Goal: Task Accomplishment & Management: Manage account settings

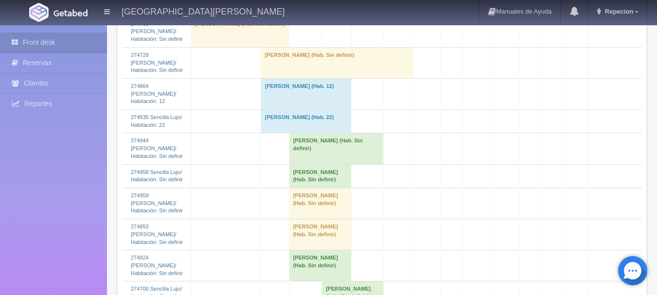
scroll to position [1069, 0]
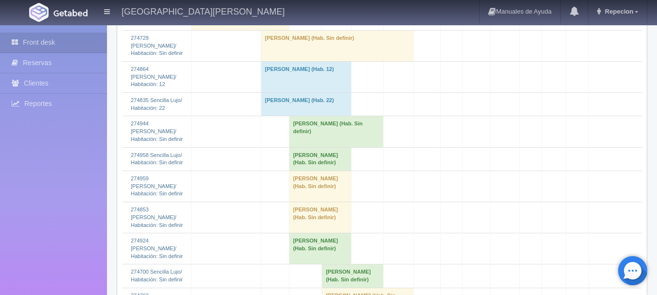
click at [296, 202] on td "[PERSON_NAME] (Hab. Sin definir)" at bounding box center [320, 186] width 63 height 31
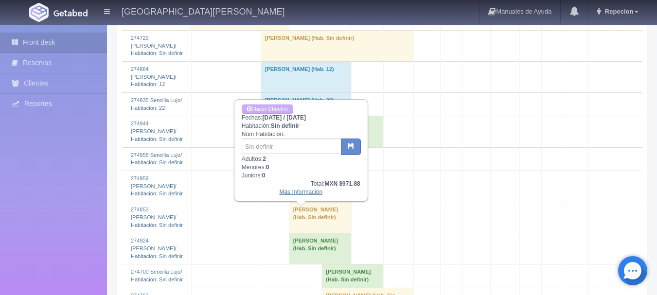
click at [305, 193] on link "Más Información" at bounding box center [300, 192] width 43 height 7
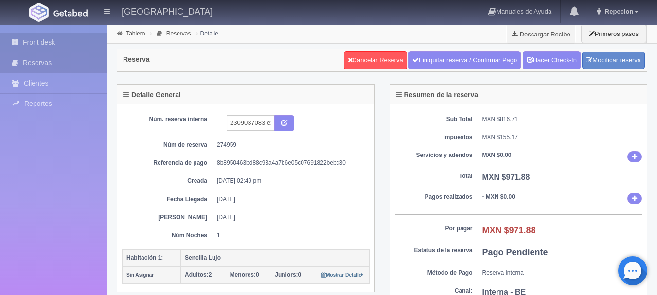
click at [52, 45] on link "Front desk" at bounding box center [53, 43] width 107 height 20
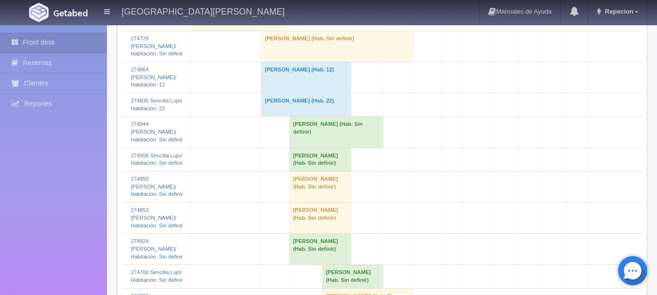
scroll to position [1166, 0]
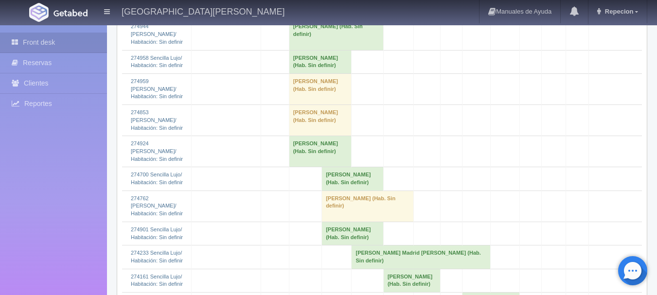
click at [304, 104] on td "[PERSON_NAME] (Hab. Sin definir)" at bounding box center [320, 88] width 63 height 31
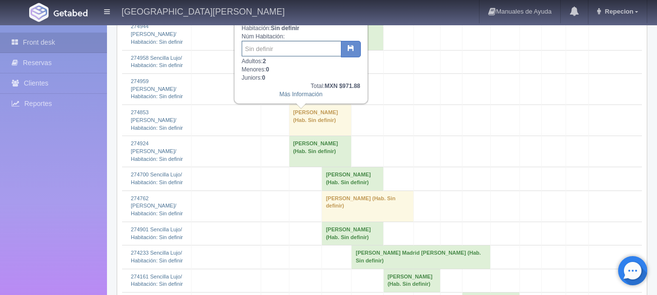
click at [307, 54] on input "text" at bounding box center [292, 49] width 100 height 16
type input "205"
click at [348, 54] on button "button" at bounding box center [351, 49] width 20 height 17
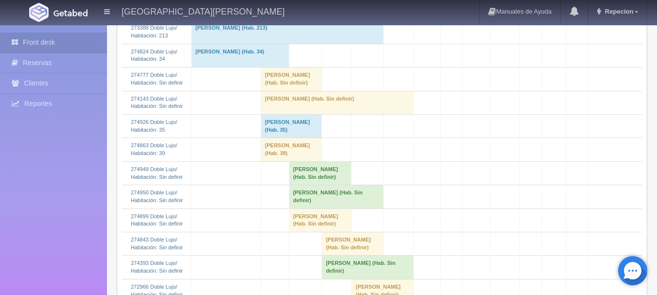
scroll to position [486, 0]
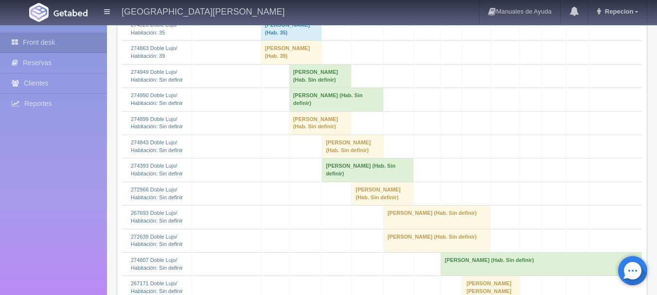
click at [318, 87] on td "Maria Cobian (Hab. Sin definir)" at bounding box center [320, 75] width 63 height 23
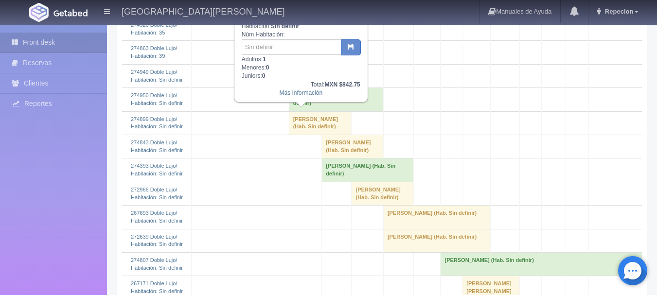
click at [315, 111] on td "[PERSON_NAME] (Hab. Sin definir)" at bounding box center [336, 99] width 94 height 23
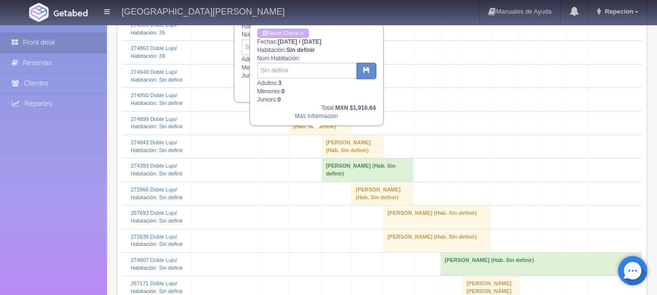
click at [316, 135] on td "[PERSON_NAME] (Hab. Sin definir)" at bounding box center [320, 122] width 63 height 23
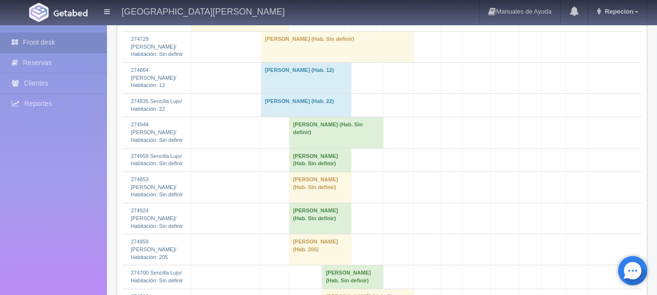
scroll to position [1069, 0]
click at [289, 147] on td "[PERSON_NAME] (Hab. Sin definir)" at bounding box center [336, 131] width 94 height 31
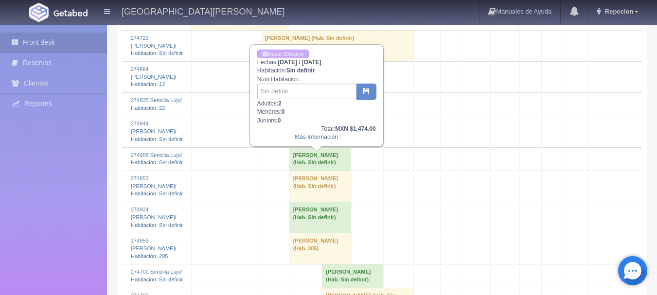
click at [289, 171] on td "[PERSON_NAME] (Hab. Sin definir)" at bounding box center [320, 158] width 63 height 23
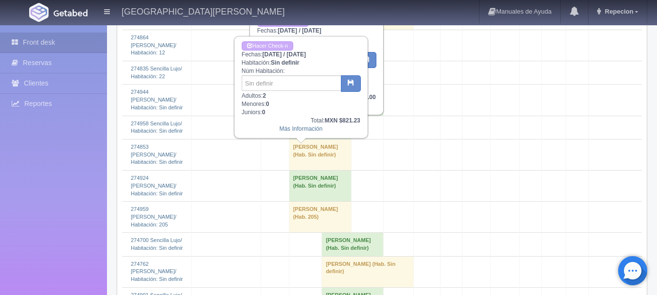
scroll to position [1118, 0]
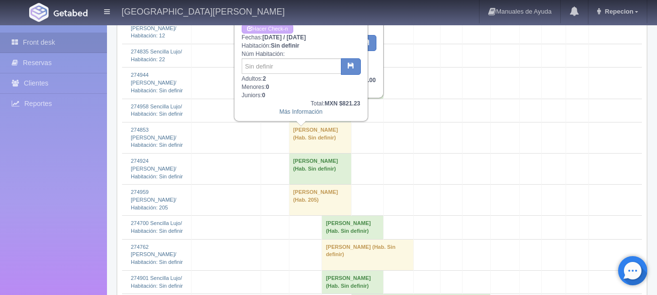
click at [295, 153] on td "[PERSON_NAME] (Hab. Sin definir)" at bounding box center [320, 137] width 63 height 31
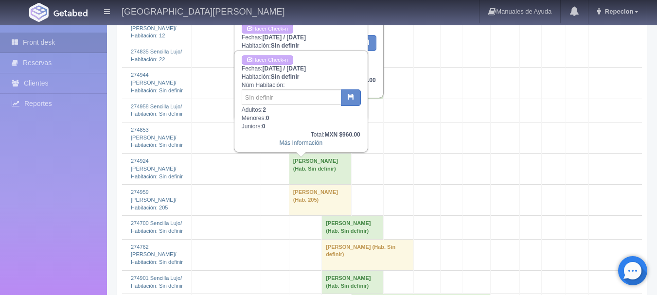
click at [295, 185] on td "[PERSON_NAME] (Hab. Sin definir)" at bounding box center [320, 169] width 63 height 31
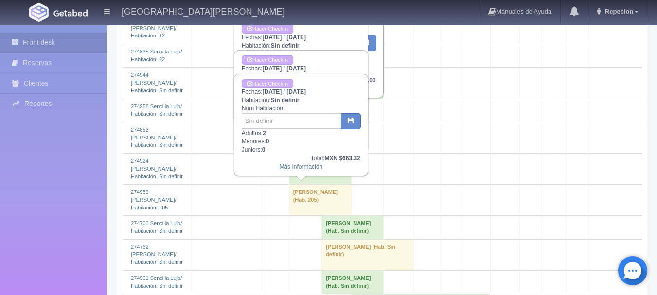
click at [299, 185] on td "[PERSON_NAME] (Hab. Sin definir)" at bounding box center [320, 169] width 63 height 31
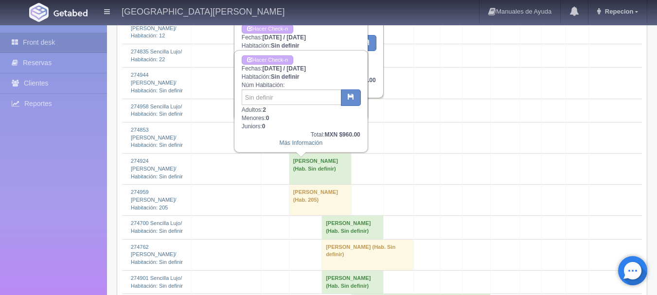
click at [295, 209] on td "Jorge Tamayo (Hab. 205)" at bounding box center [320, 200] width 63 height 31
